Goal: Navigation & Orientation: Find specific page/section

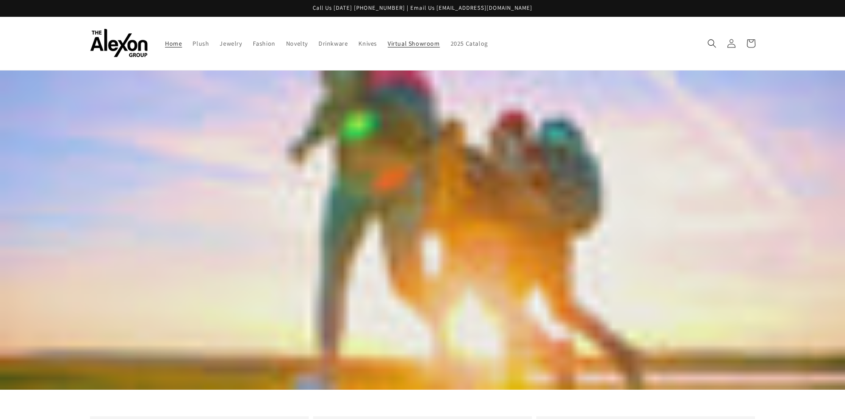
click at [402, 43] on span "Virtual Showroom" at bounding box center [414, 43] width 52 height 8
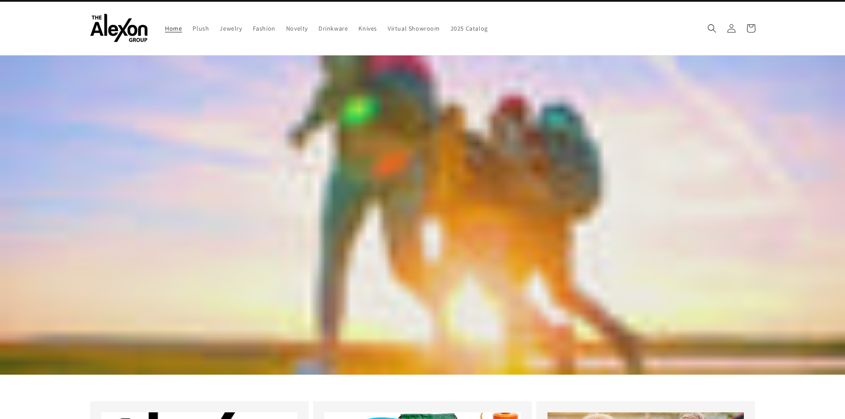
scroll to position [15, 0]
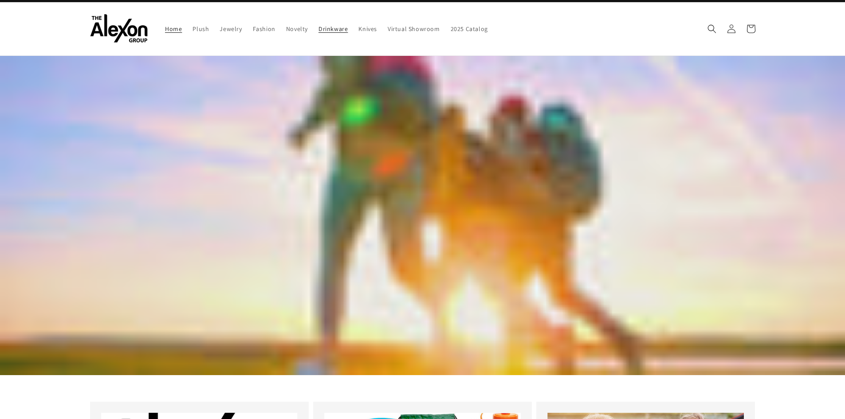
click at [336, 28] on span "Drinkware" at bounding box center [332, 29] width 29 height 8
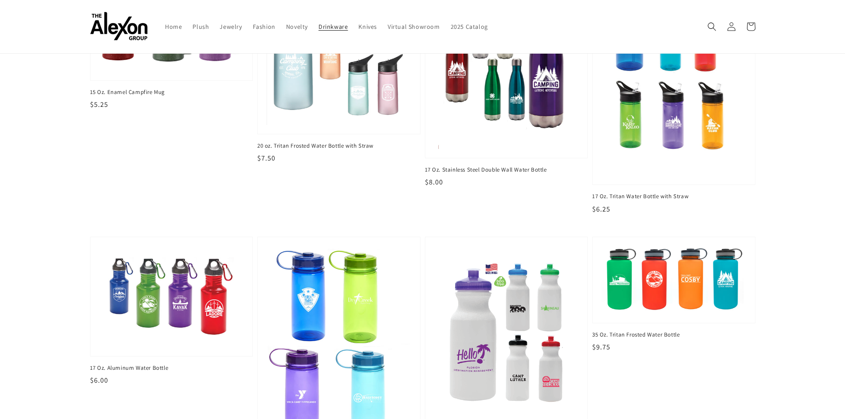
scroll to position [133, 0]
